Goal: Transaction & Acquisition: Purchase product/service

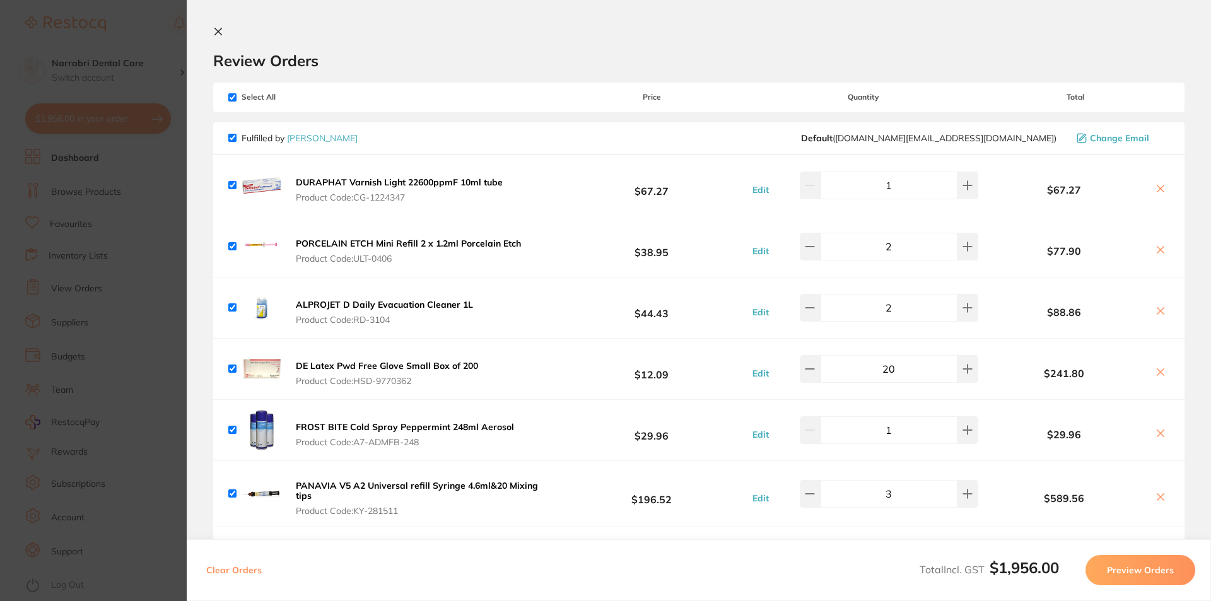
click at [266, 486] on img at bounding box center [262, 494] width 40 height 40
click at [327, 487] on b "PANAVIA V5 A2 Universal refill Syringe 4.6ml&20 Mixing tips" at bounding box center [417, 490] width 242 height 21
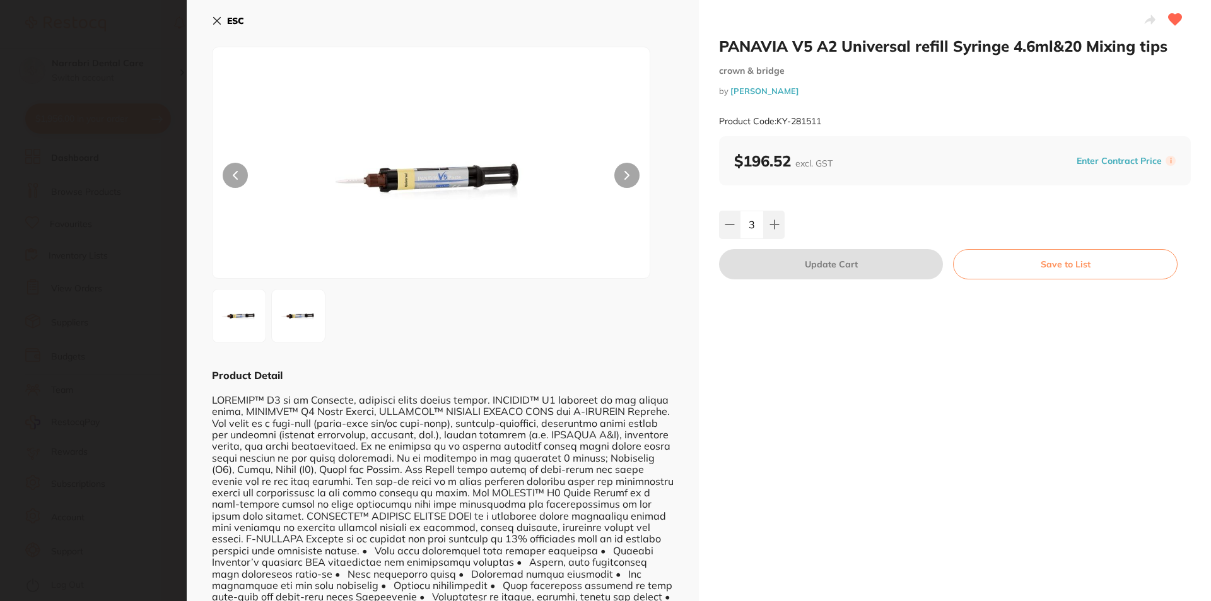
click at [245, 16] on div "ESC" at bounding box center [443, 28] width 462 height 37
click at [224, 17] on button "ESC" at bounding box center [228, 20] width 32 height 21
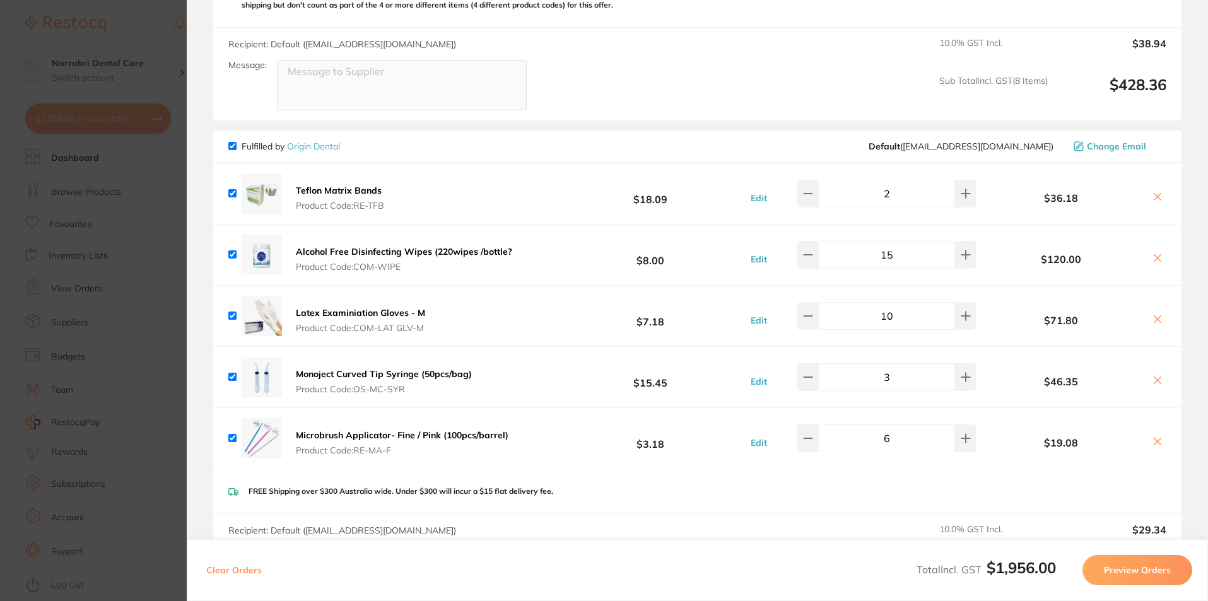
scroll to position [1261, 0]
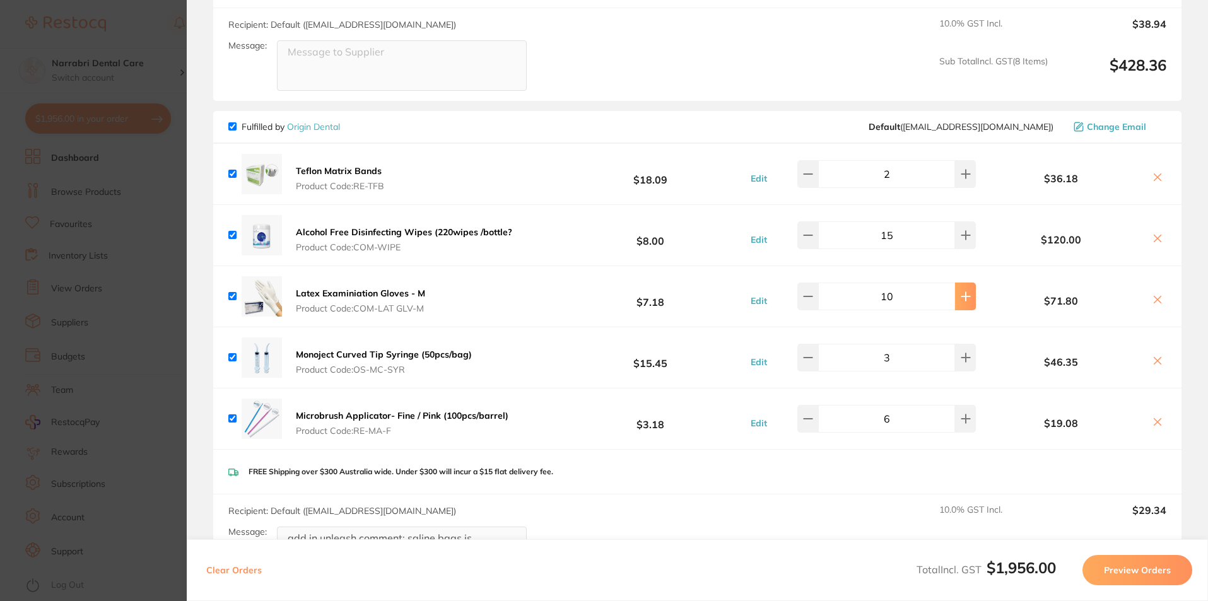
click at [963, 291] on icon at bounding box center [965, 296] width 10 height 10
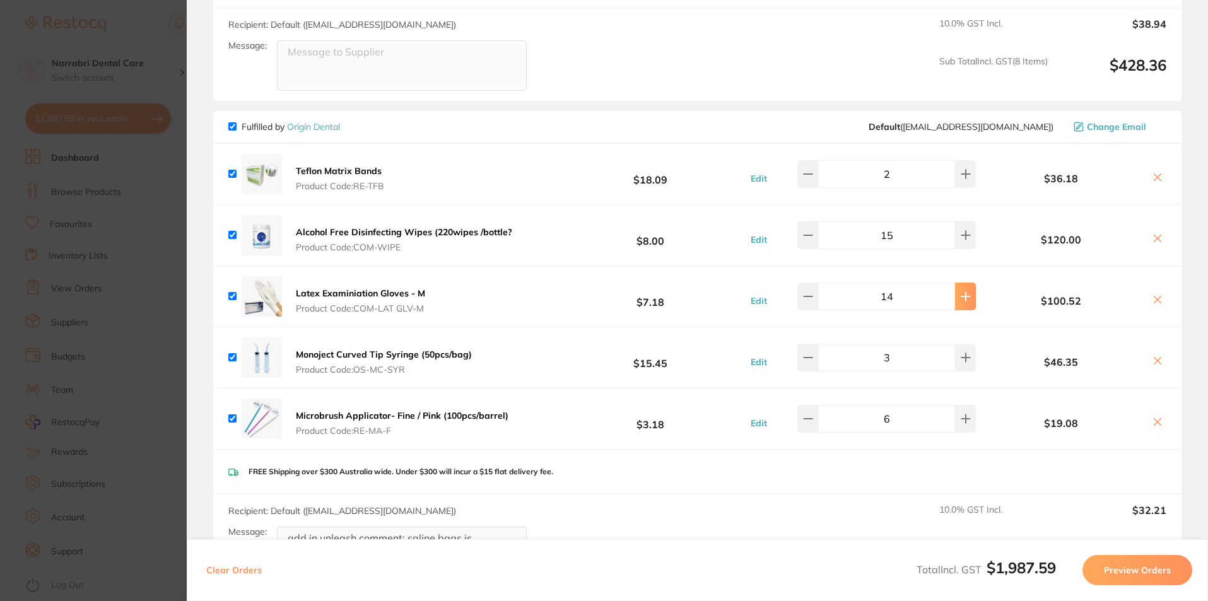
type input "15"
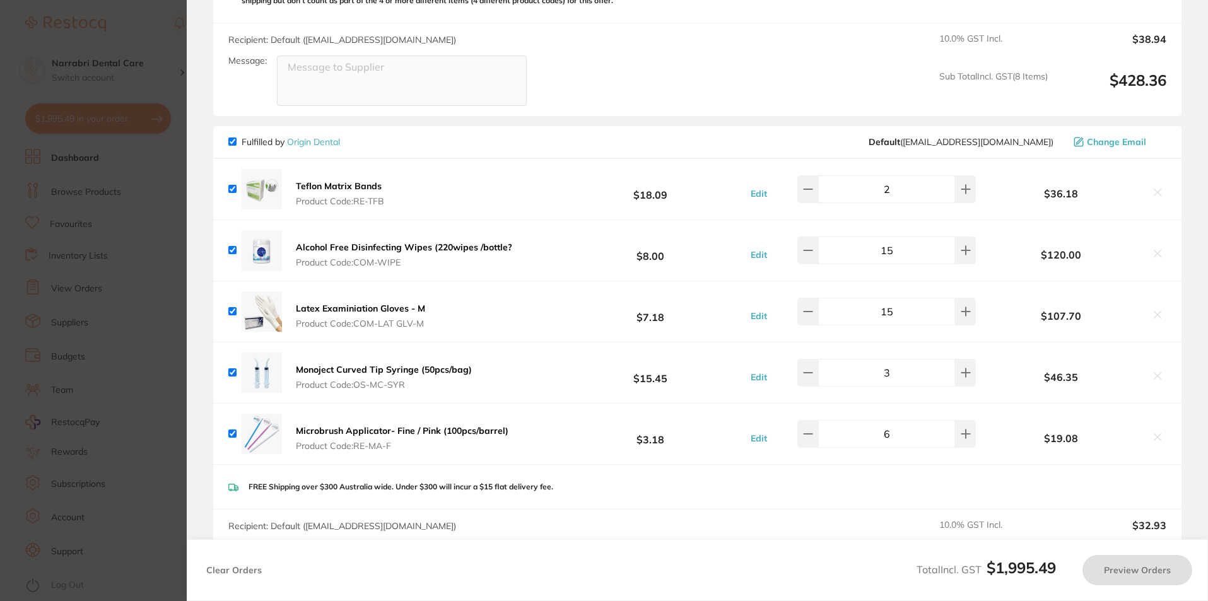
scroll to position [998, 0]
